Goal: Task Accomplishment & Management: Manage account settings

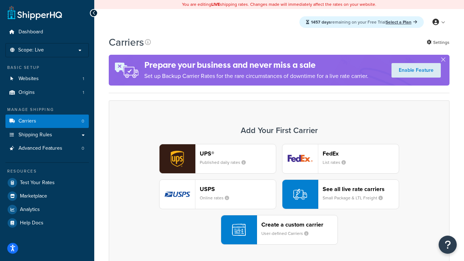
click at [279, 195] on div "UPS® Published daily rates FedEx List rates USPS Online rates See all live rate…" at bounding box center [279, 194] width 326 height 101
click at [361, 153] on header "FedEx" at bounding box center [361, 153] width 76 height 7
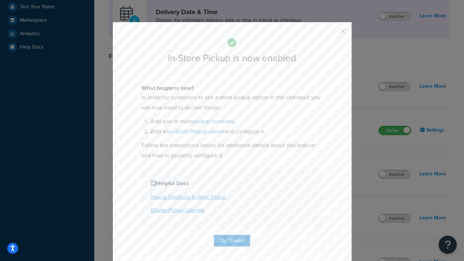
click at [332, 34] on button "button" at bounding box center [333, 34] width 2 height 2
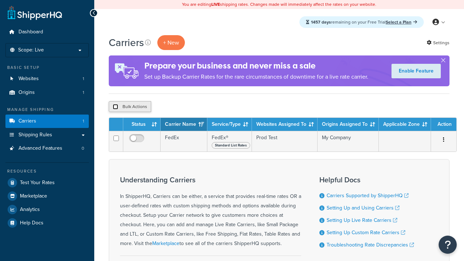
click at [115, 107] on input "checkbox" at bounding box center [115, 106] width 5 height 5
checkbox input "true"
click at [0, 0] on button "Delete" at bounding box center [0, 0] width 0 height 0
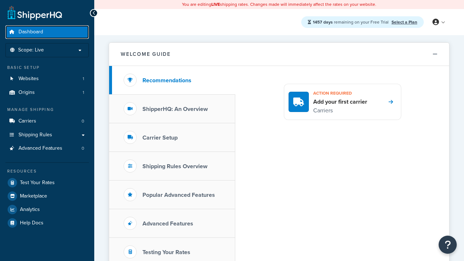
click at [31, 32] on span "Dashboard" at bounding box center [31, 32] width 25 height 6
click at [439, 22] on icon at bounding box center [436, 22] width 7 height 7
click at [0, 0] on span "Contact Us" at bounding box center [0, 0] width 0 height 0
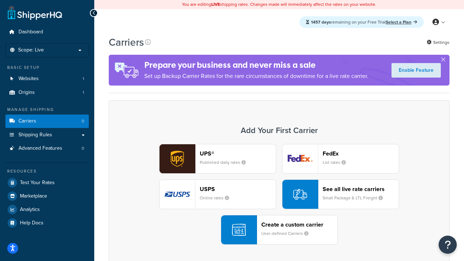
click at [279, 195] on div "UPS® Published daily rates FedEx List rates USPS Online rates See all live rate…" at bounding box center [279, 194] width 326 height 101
click at [361, 153] on header "FedEx" at bounding box center [361, 153] width 76 height 7
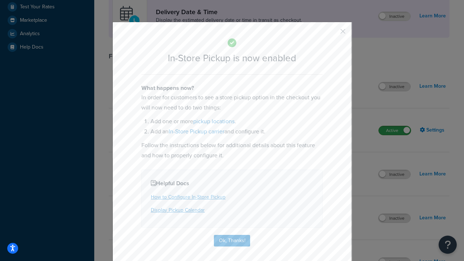
scroll to position [204, 0]
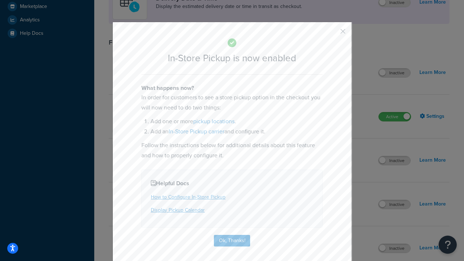
click at [332, 34] on button "button" at bounding box center [333, 34] width 2 height 2
